Goal: Task Accomplishment & Management: Manage account settings

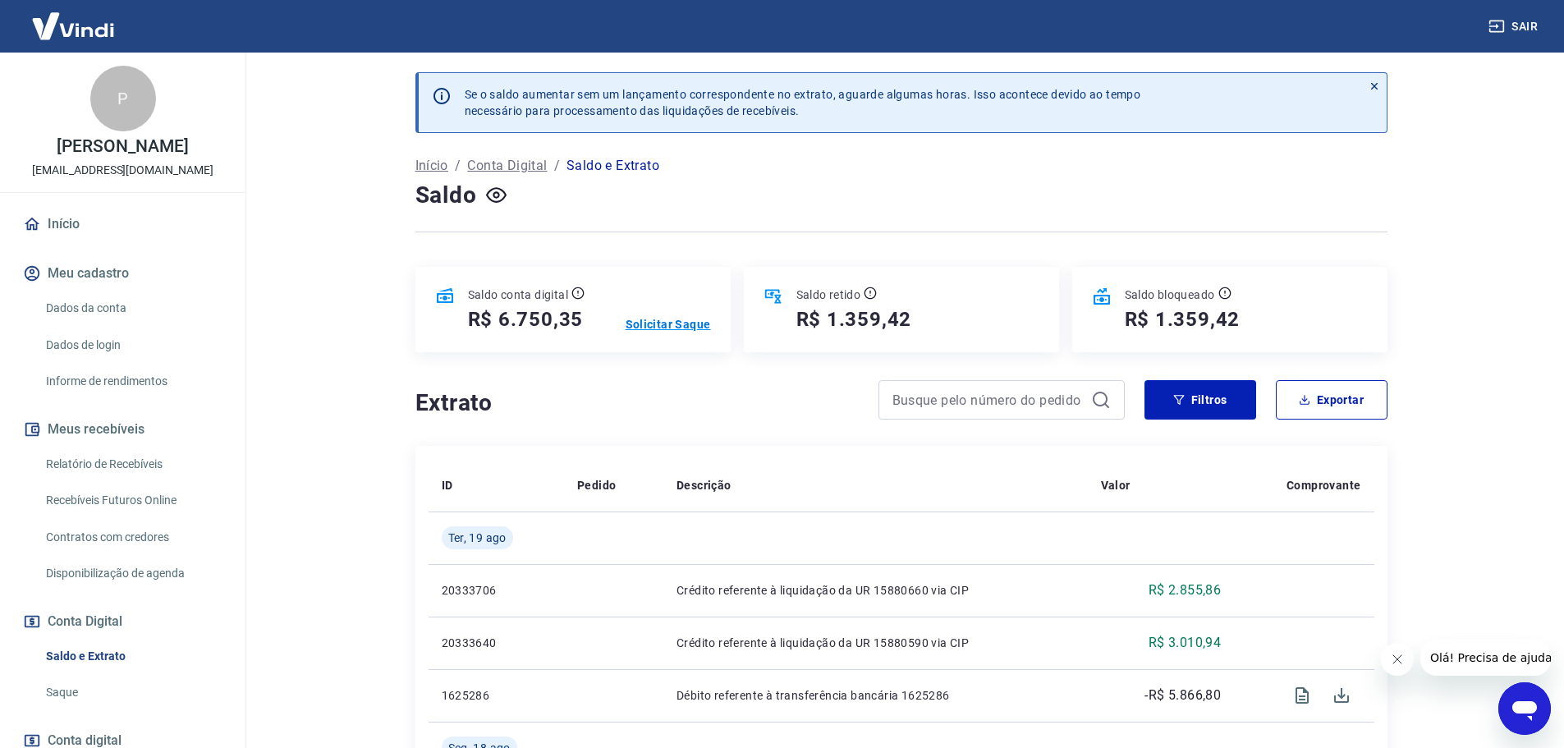
click at [680, 330] on p "Solicitar Saque" at bounding box center [667, 324] width 85 height 16
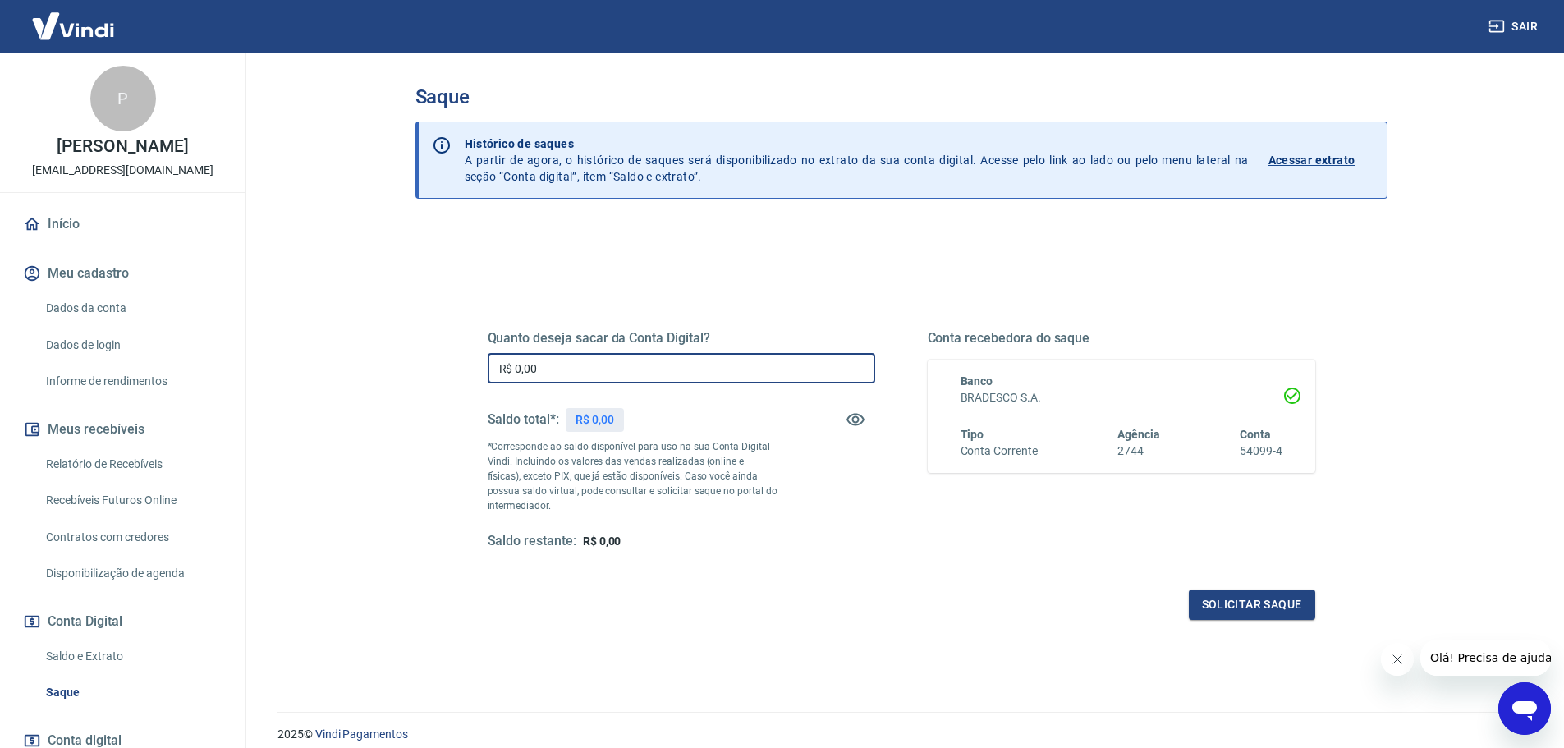
click at [575, 369] on input "R$ 0,00" at bounding box center [681, 368] width 387 height 30
drag, startPoint x: 563, startPoint y: 368, endPoint x: 474, endPoint y: 370, distance: 88.7
click at [474, 370] on div "Quanto deseja sacar da Conta Digital? R$ 0,00 ​ Saldo total*: R$ 6.750,35 *Corr…" at bounding box center [901, 449] width 867 height 382
type input "R$ 6.750,35"
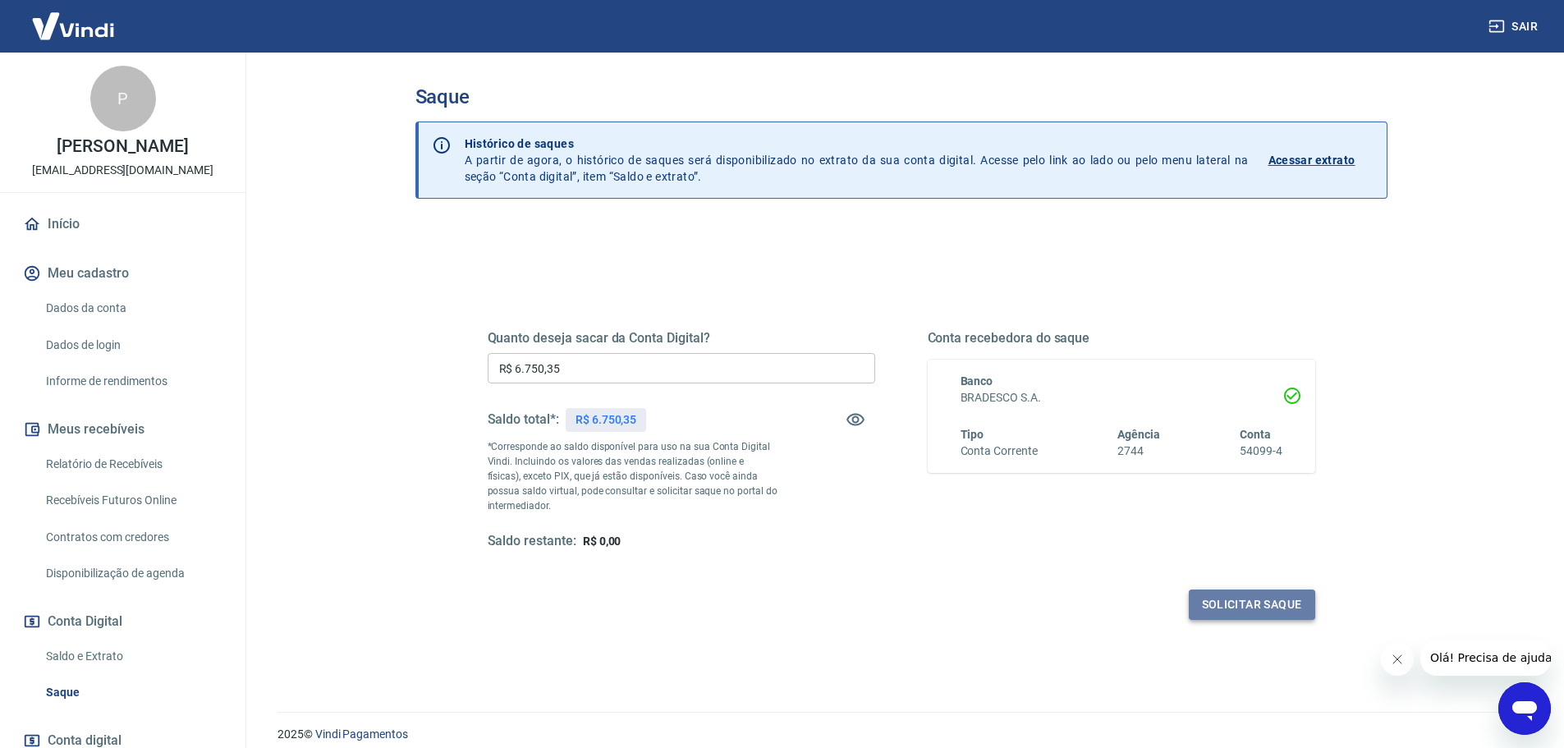
click at [1213, 609] on button "Solicitar saque" at bounding box center [1251, 604] width 126 height 30
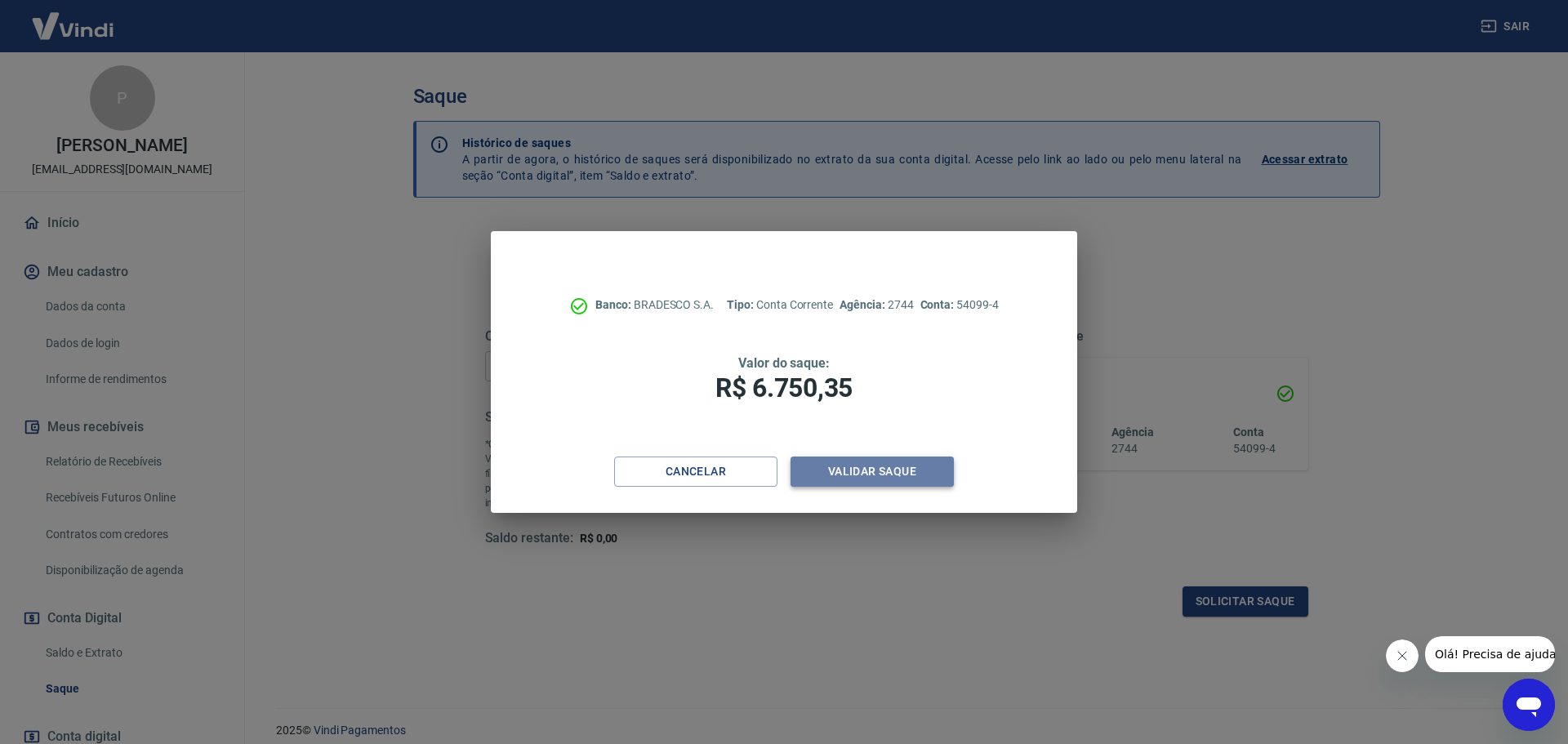
click at [860, 469] on button "Validar saque" at bounding box center [872, 471] width 163 height 30
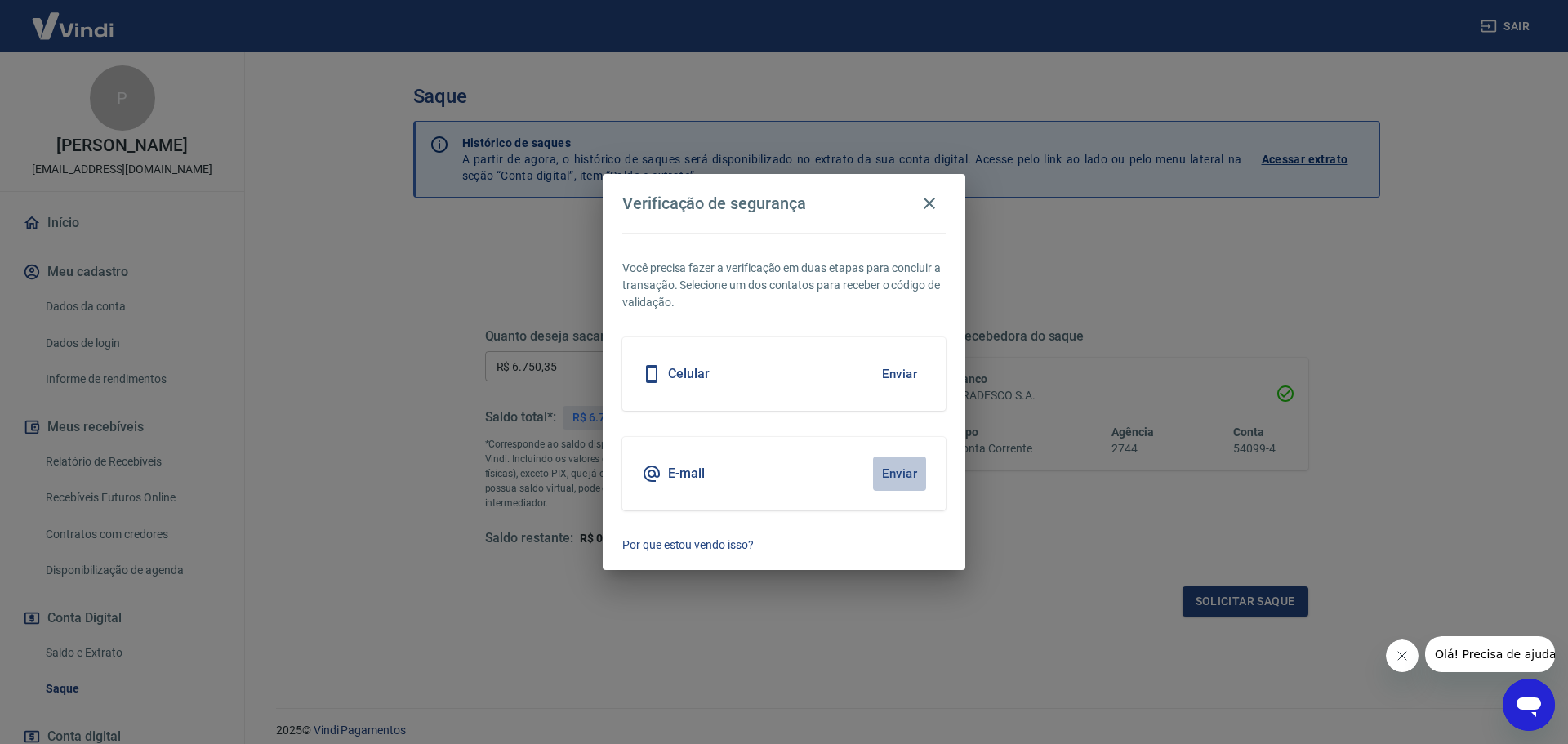
click at [883, 471] on button "Enviar" at bounding box center [898, 473] width 53 height 34
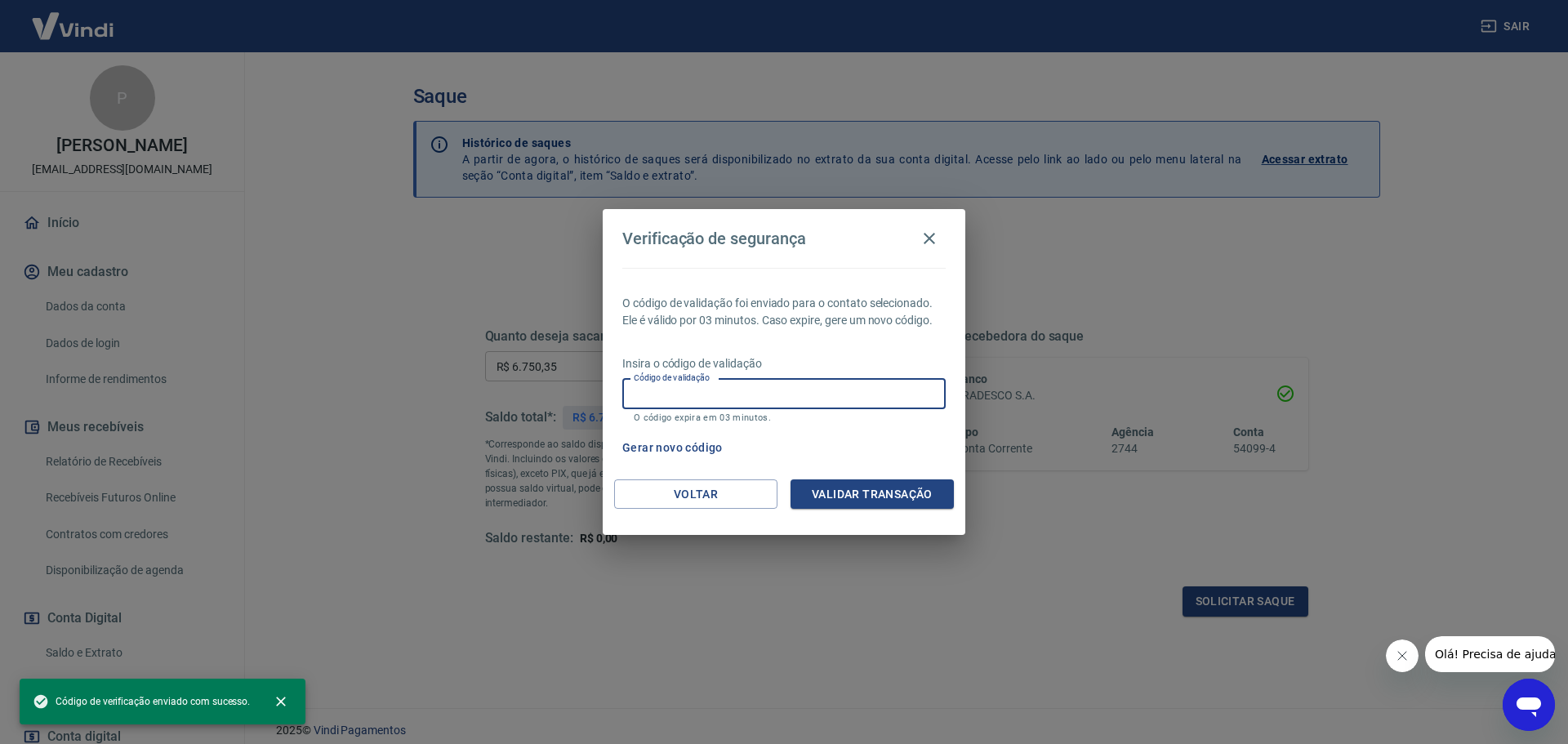
click at [632, 392] on input "Código de validação" at bounding box center [783, 394] width 323 height 30
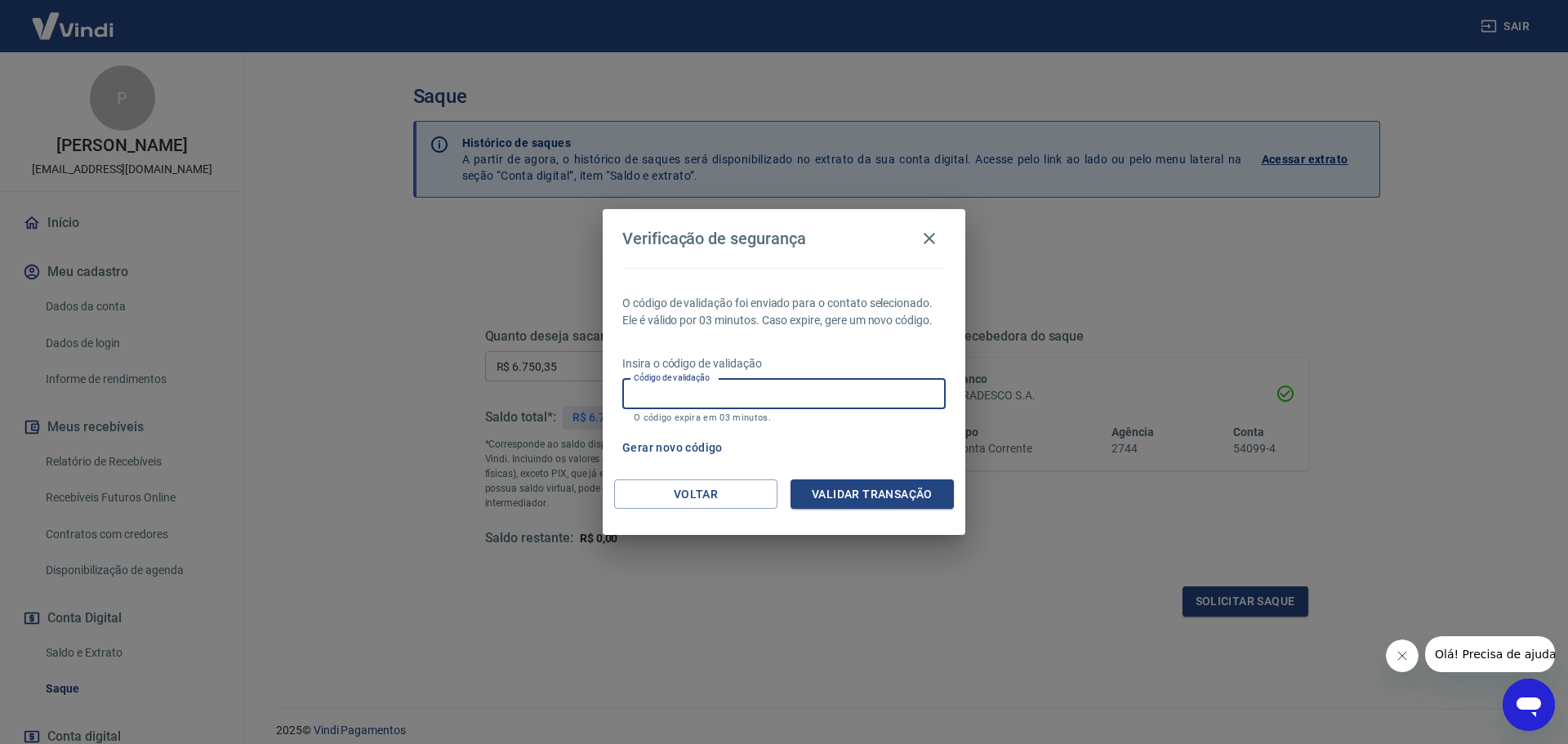
paste input "839104"
type input "839104"
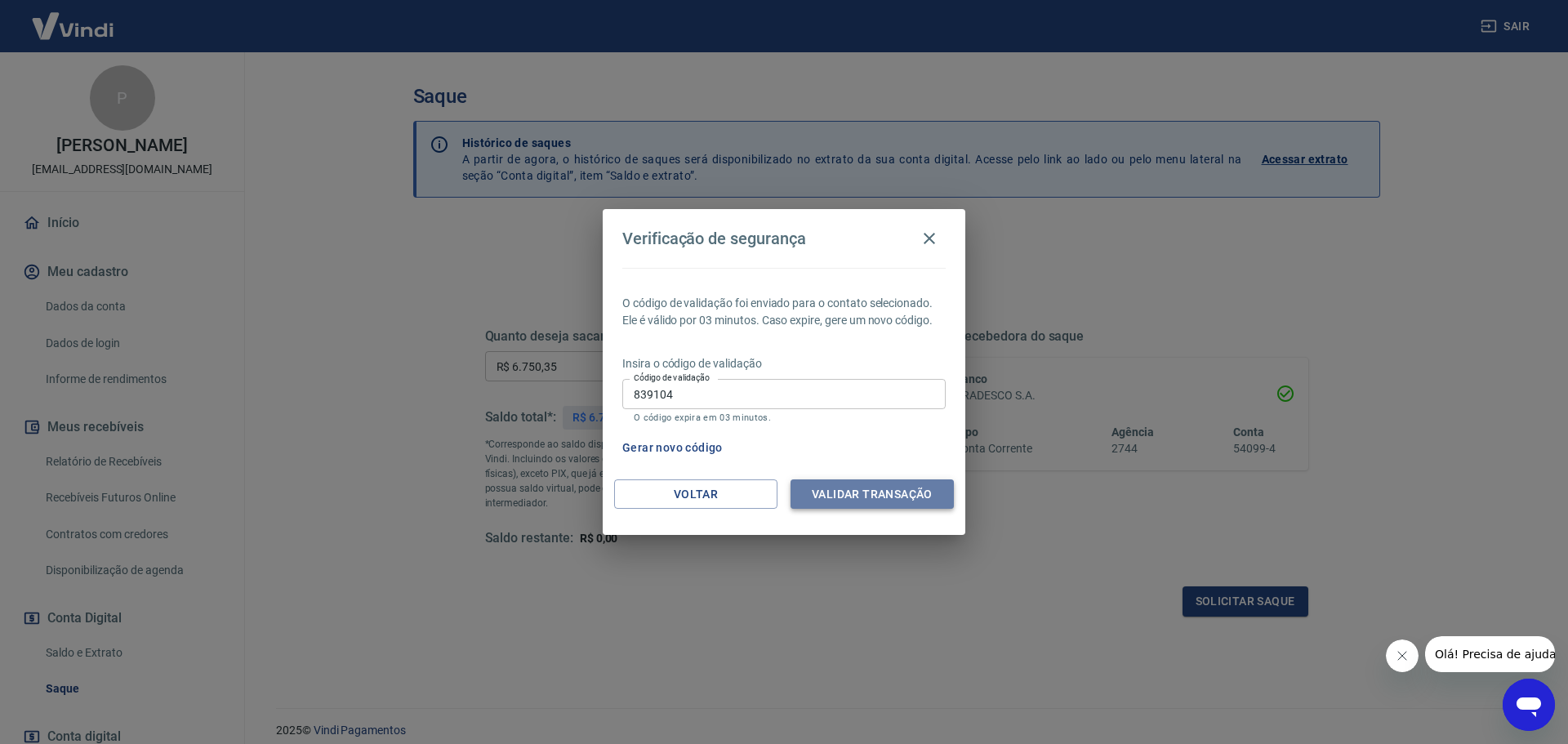
click at [887, 494] on button "Validar transação" at bounding box center [872, 494] width 163 height 30
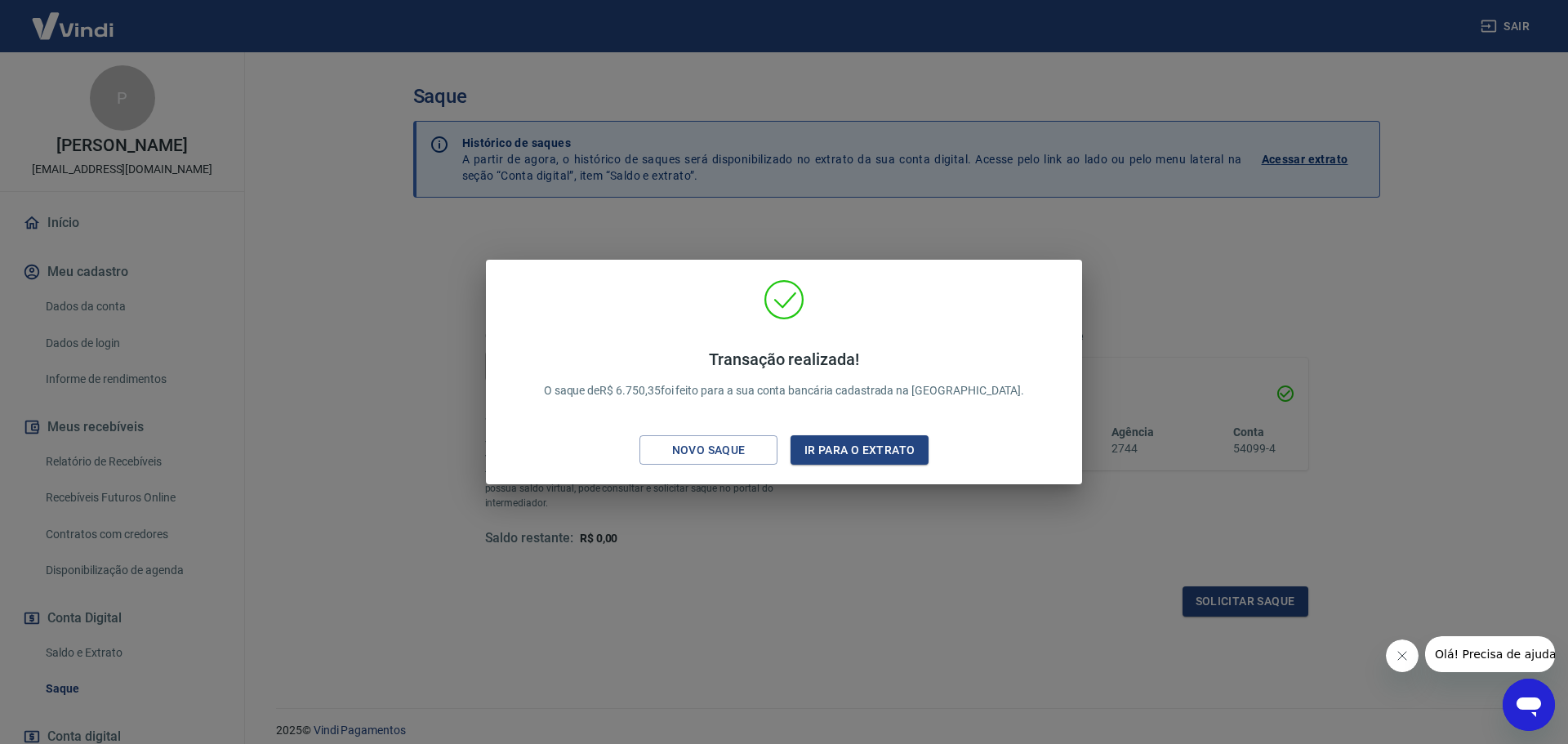
click at [416, 259] on div "Transação realizada! O saque de R$ 6.750,35 foi feito para a sua conta bancária…" at bounding box center [784, 372] width 1568 height 744
